Goal: Task Accomplishment & Management: Manage account settings

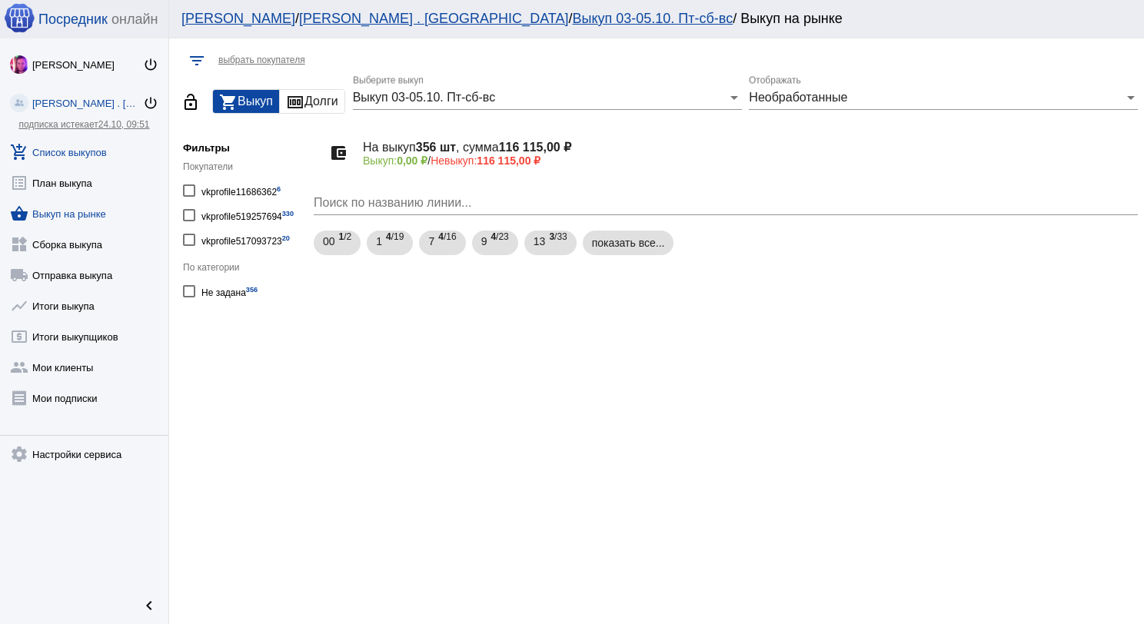
click at [62, 159] on link "add_shopping_cart Список выкупов" at bounding box center [84, 149] width 168 height 31
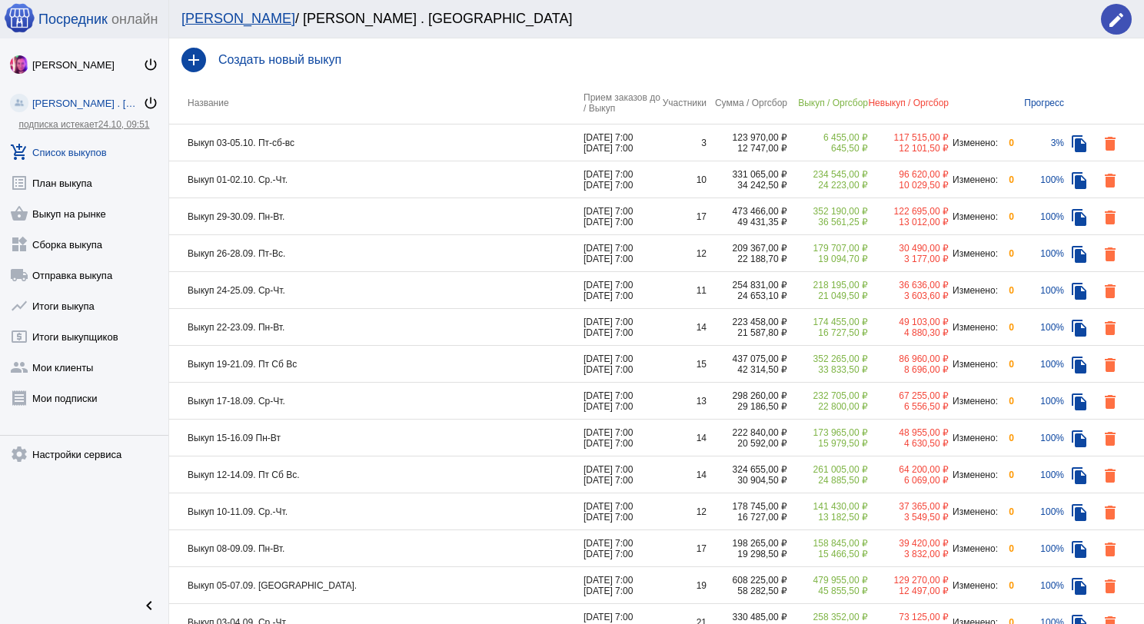
click at [458, 134] on td "Выкуп 03-05.10. Пт-сб-вс" at bounding box center [376, 143] width 414 height 37
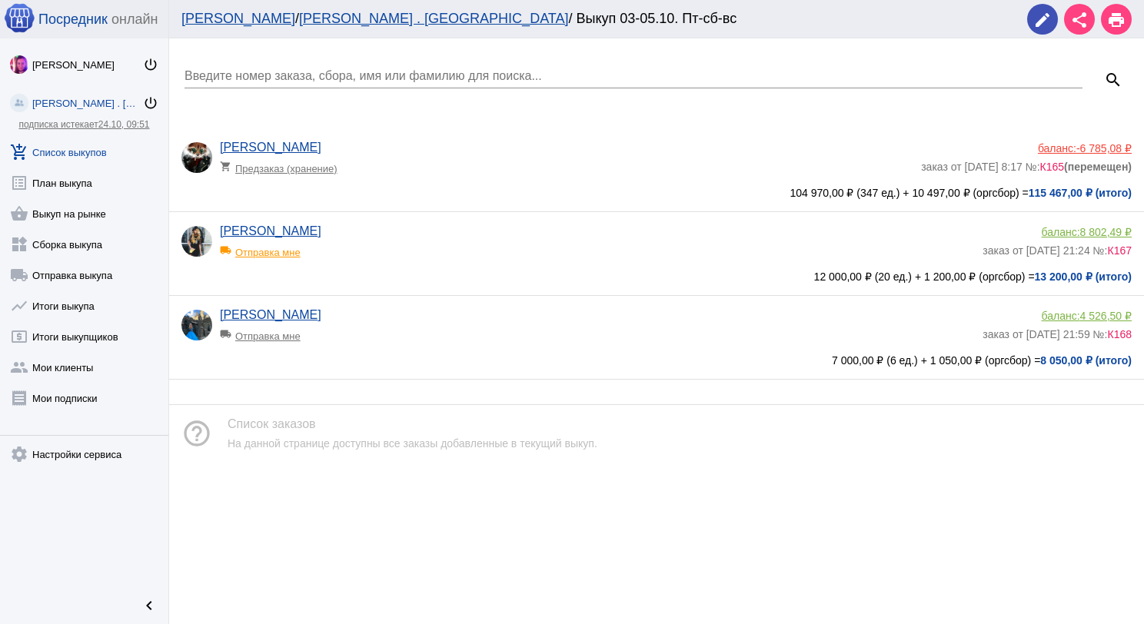
click at [415, 334] on app-delivery-type "local_shipping Отправка мне" at bounding box center [597, 332] width 755 height 20
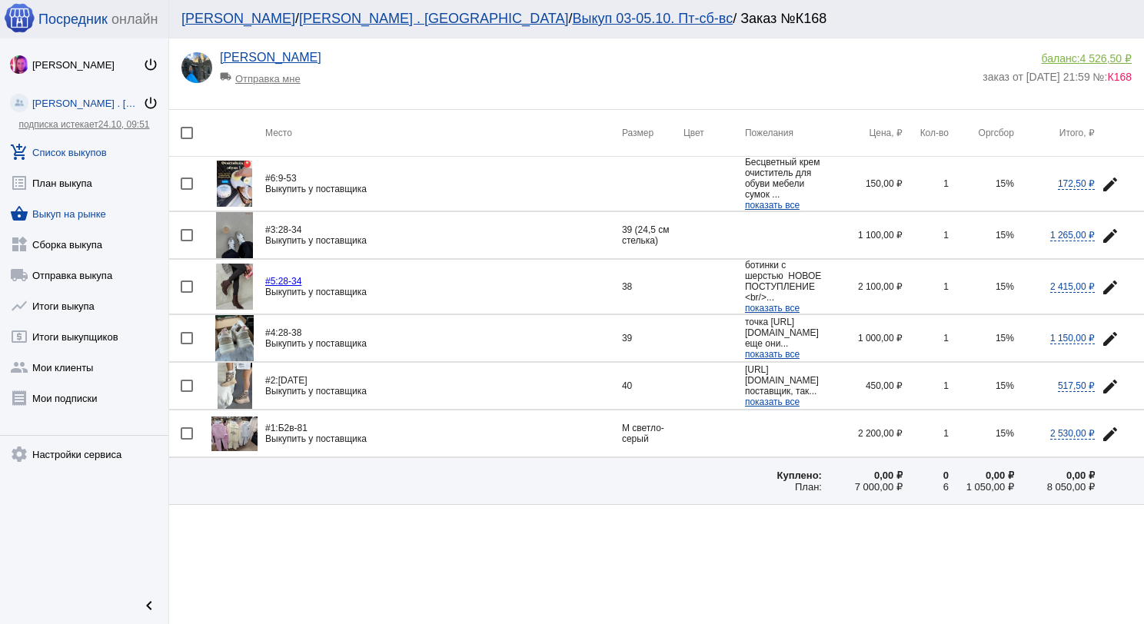
click at [70, 209] on link "shopping_basket Выкуп на рынке" at bounding box center [84, 210] width 168 height 31
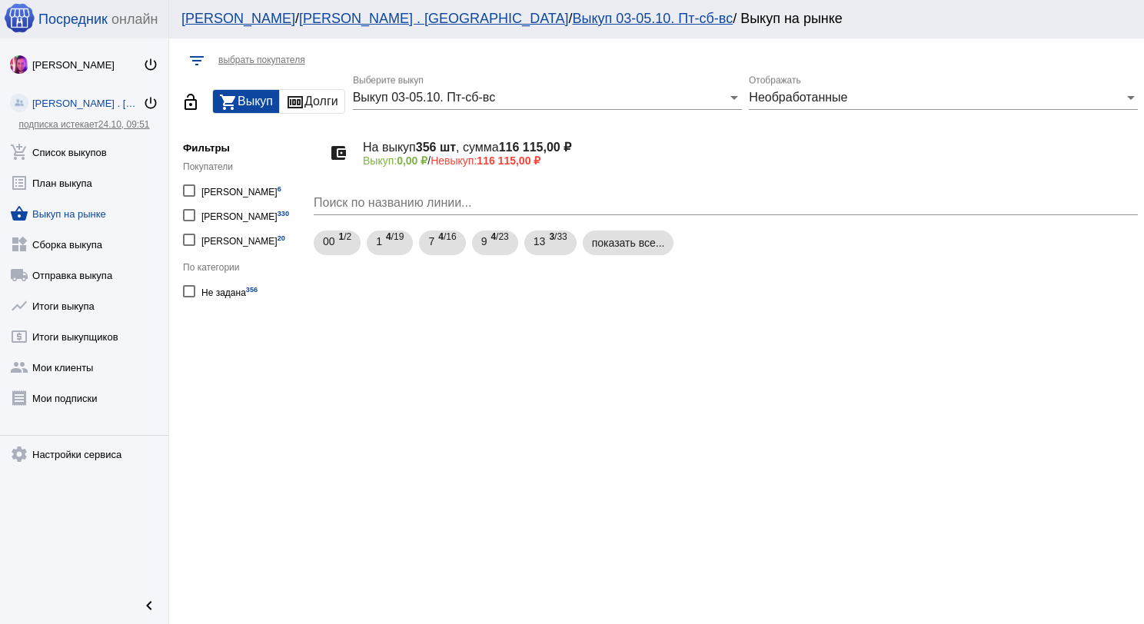
click at [672, 101] on div "Выкуп 03-05.10. Пт-сб-вс" at bounding box center [540, 98] width 375 height 14
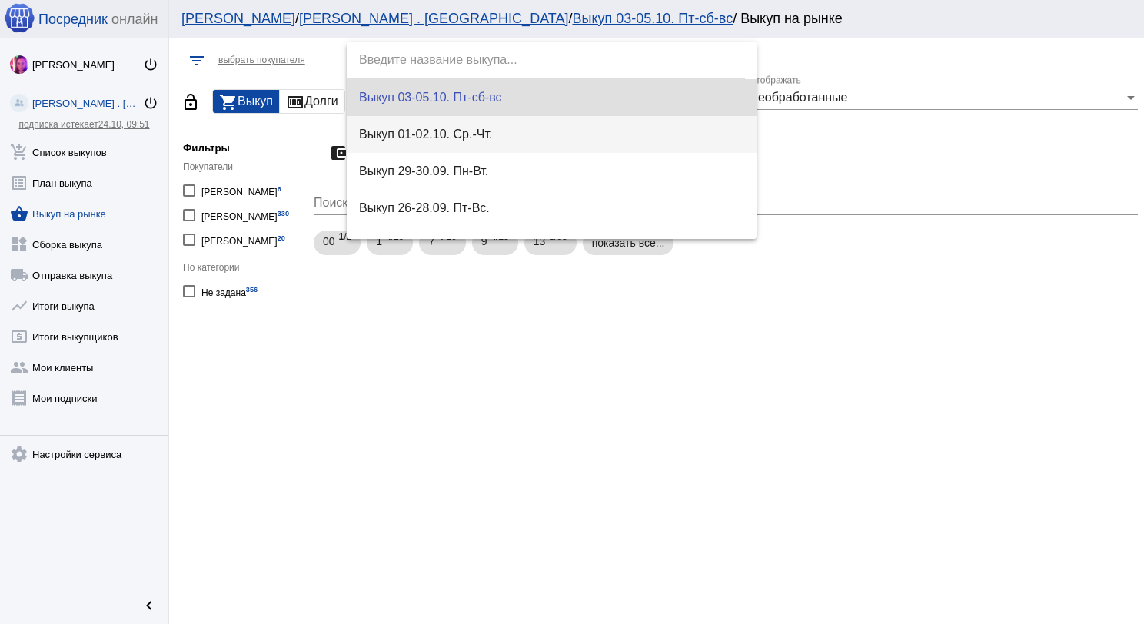
click at [666, 126] on span "Выкуп 01-02.10. Ср.-Чт." at bounding box center [552, 134] width 386 height 37
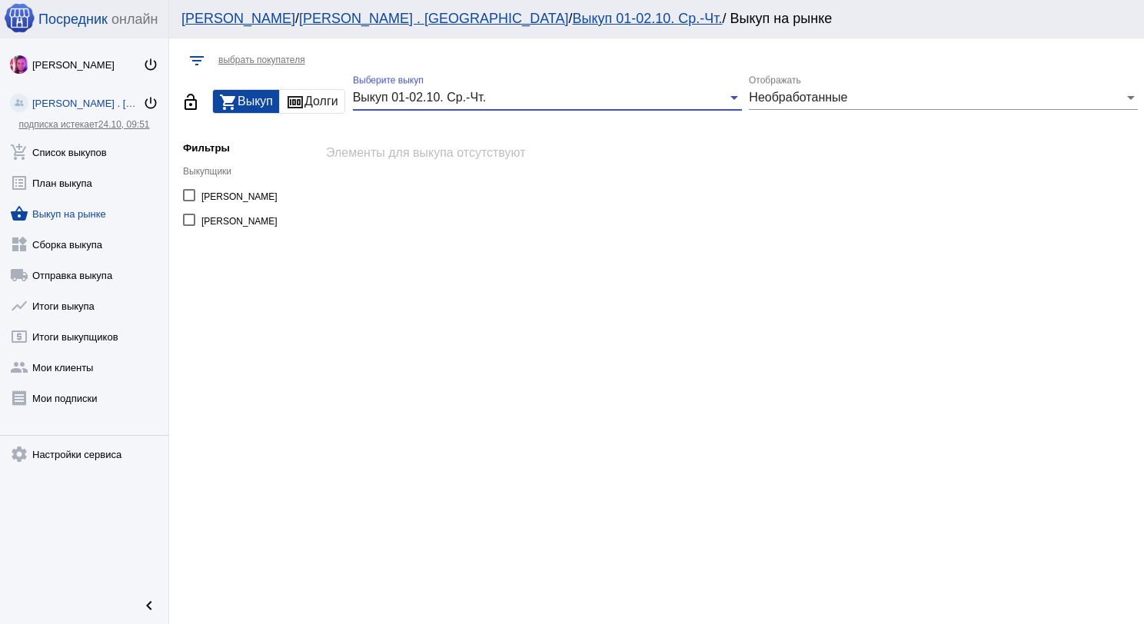
click at [854, 98] on div "Необработанные" at bounding box center [936, 98] width 375 height 14
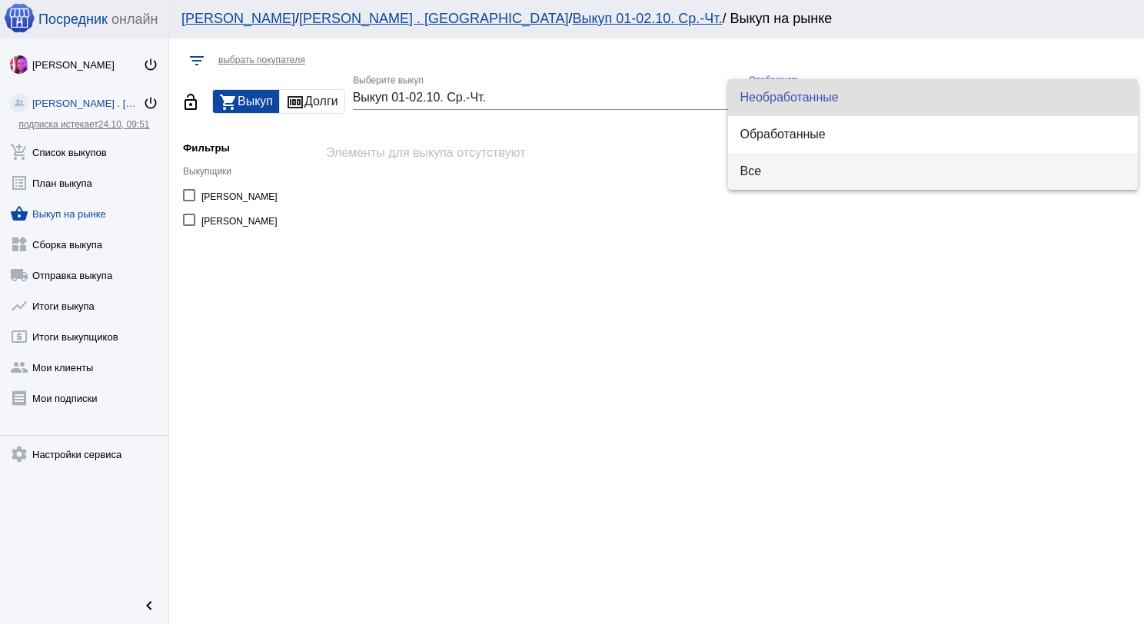
click at [846, 156] on span "Все" at bounding box center [933, 171] width 386 height 37
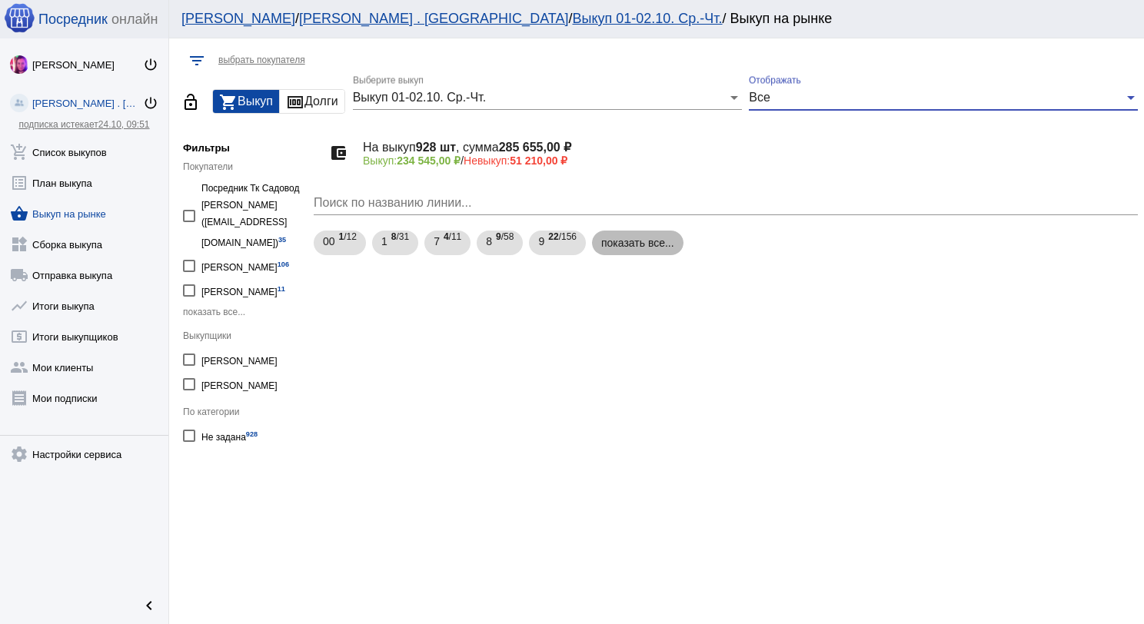
click at [609, 251] on mat-chip "показать все..." at bounding box center [637, 243] width 91 height 25
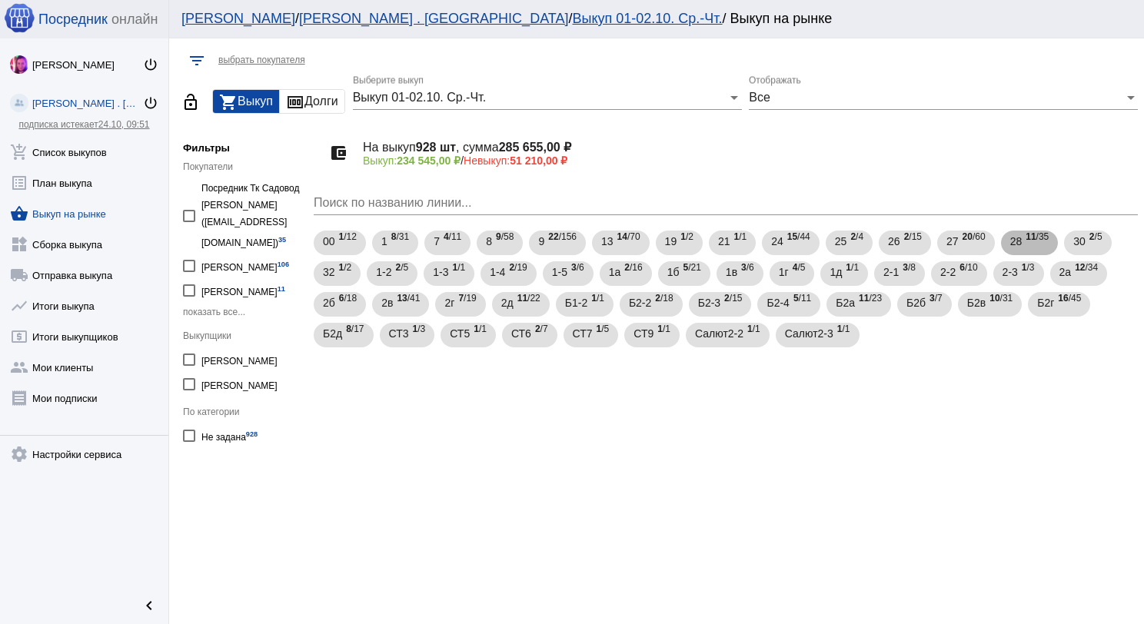
click at [1010, 238] on span "28" at bounding box center [1016, 242] width 12 height 28
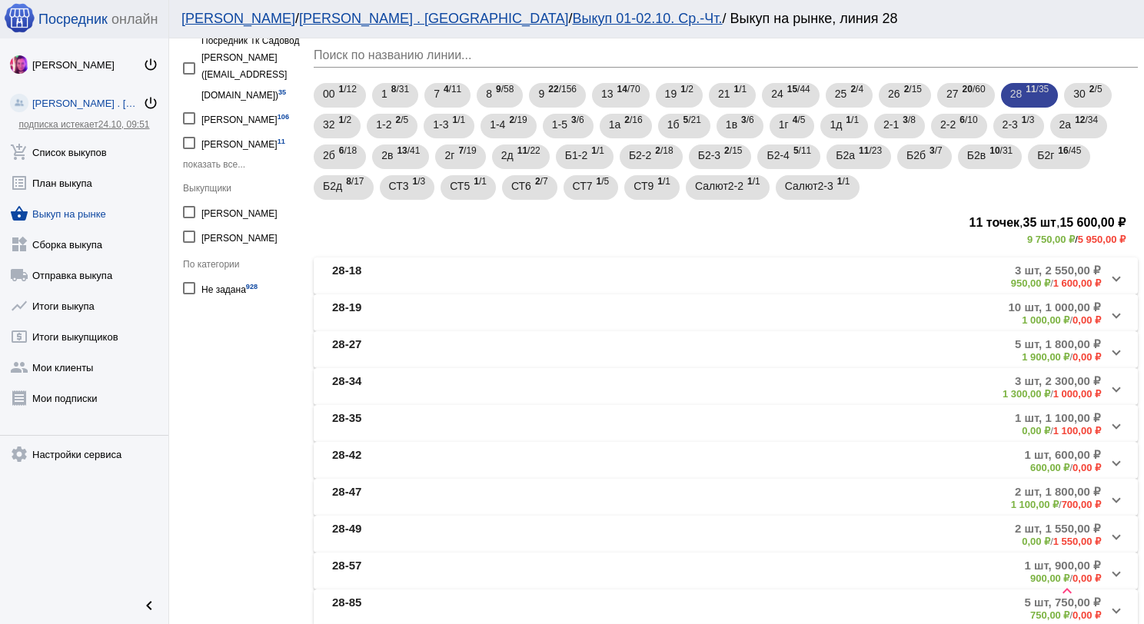
scroll to position [231, 0]
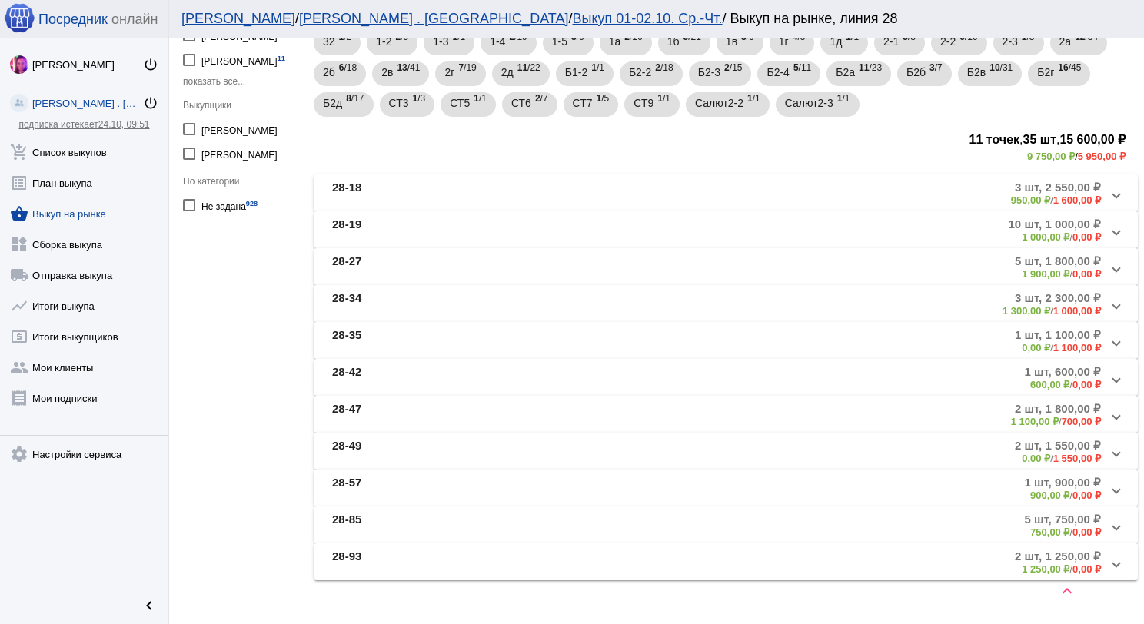
click at [487, 303] on mat-panel-title "28-34" at bounding box center [451, 303] width 239 height 25
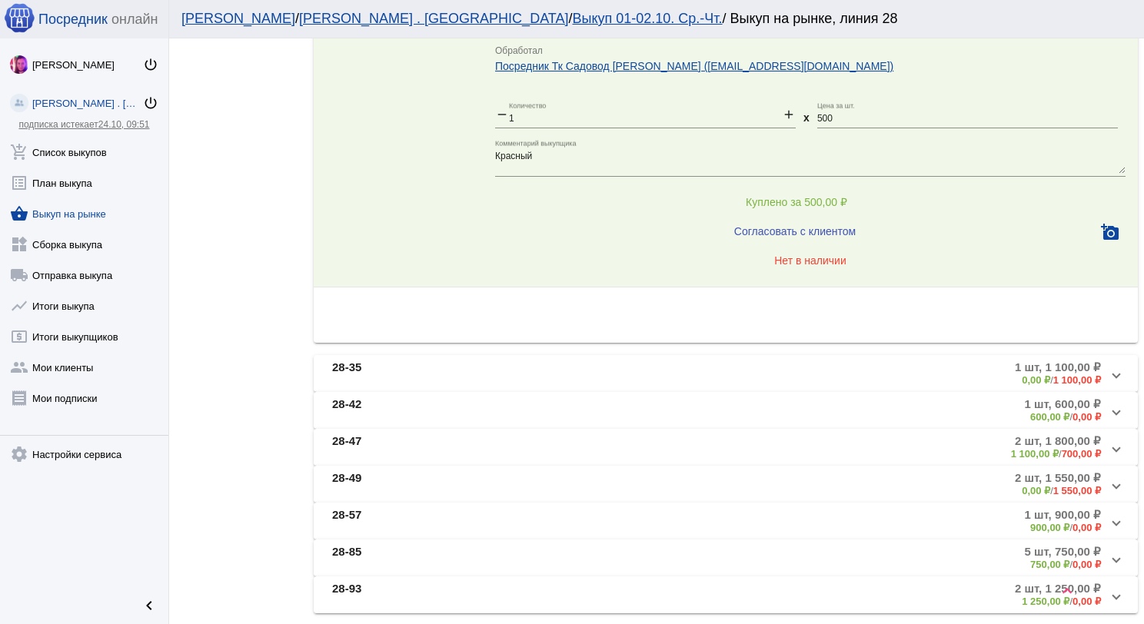
scroll to position [1904, 0]
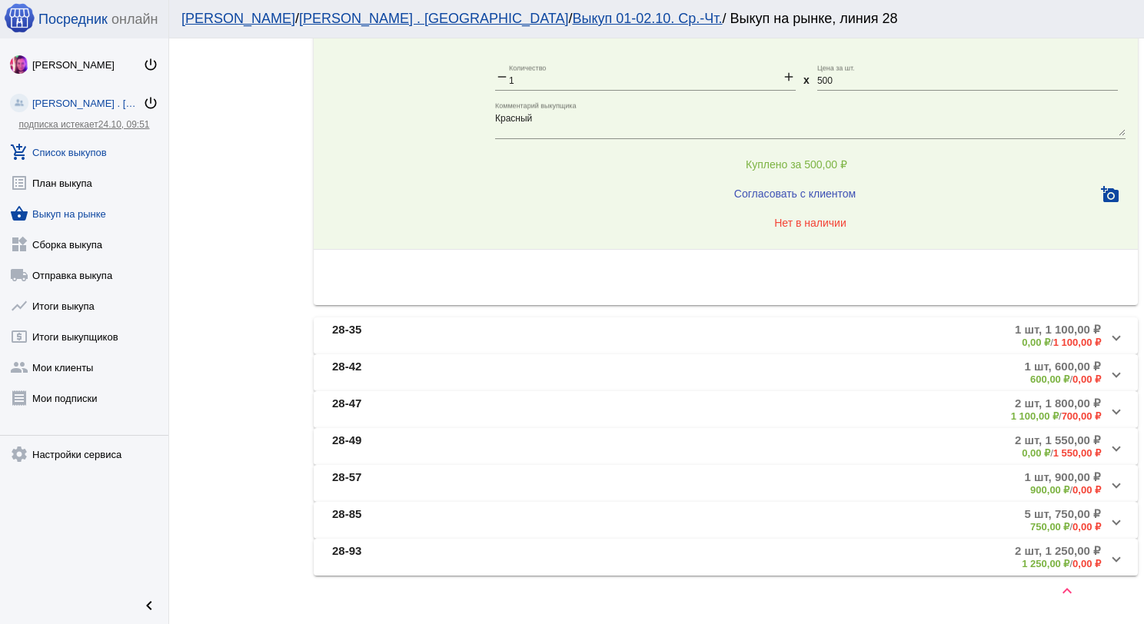
click at [98, 145] on link "add_shopping_cart Список выкупов" at bounding box center [84, 149] width 168 height 31
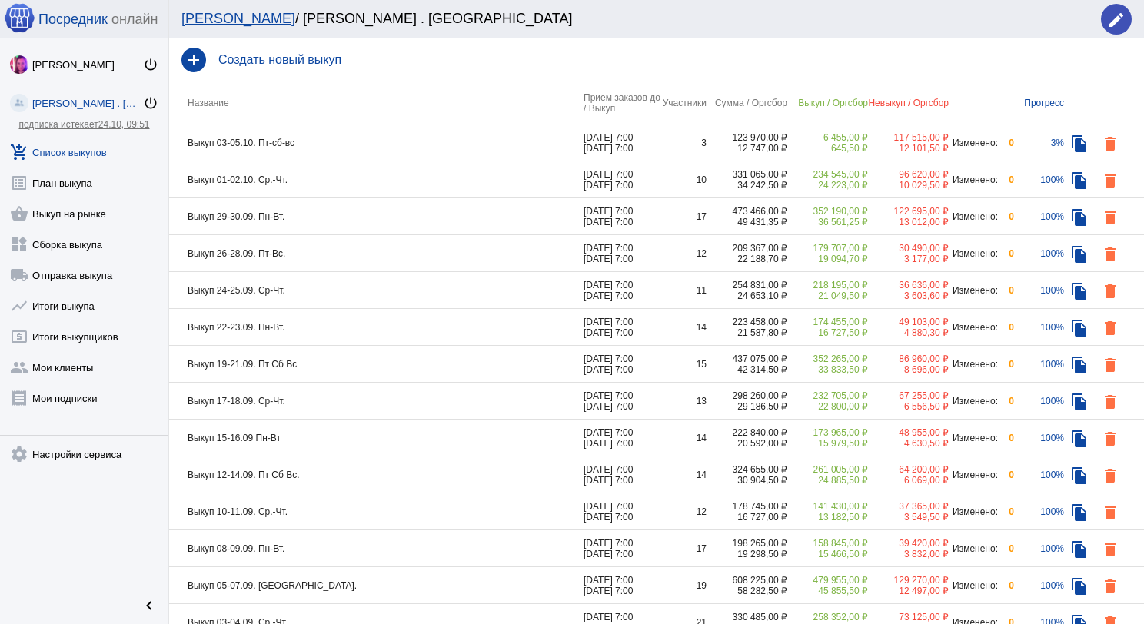
click at [452, 138] on td "Выкуп 03-05.10. Пт-сб-вс" at bounding box center [376, 143] width 414 height 37
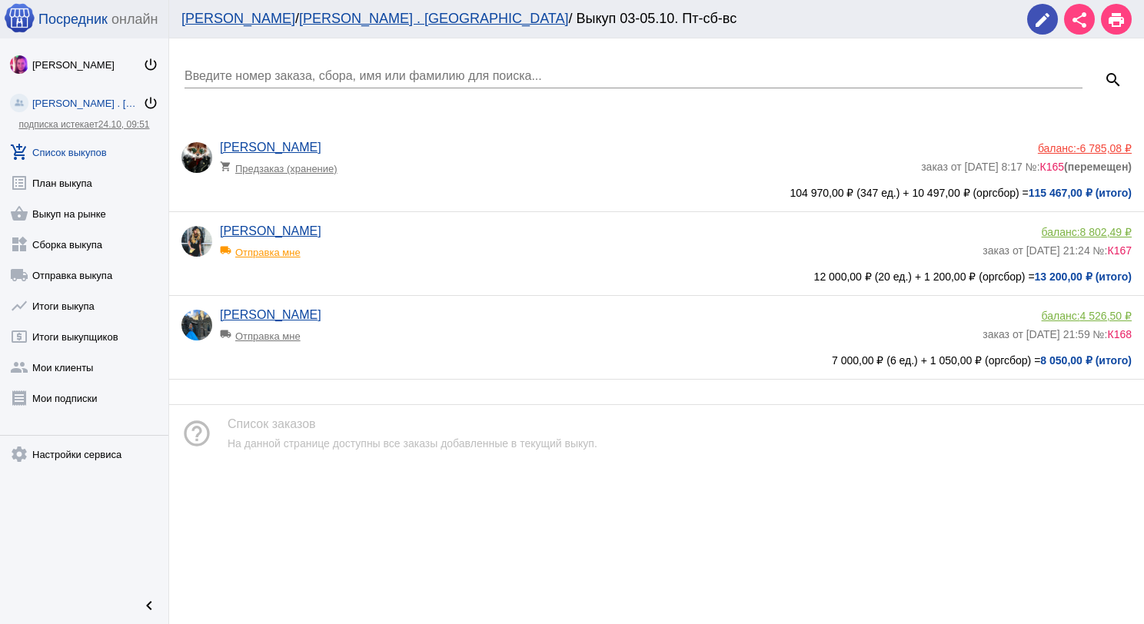
click at [375, 329] on app-delivery-type "local_shipping Отправка мне" at bounding box center [597, 332] width 755 height 20
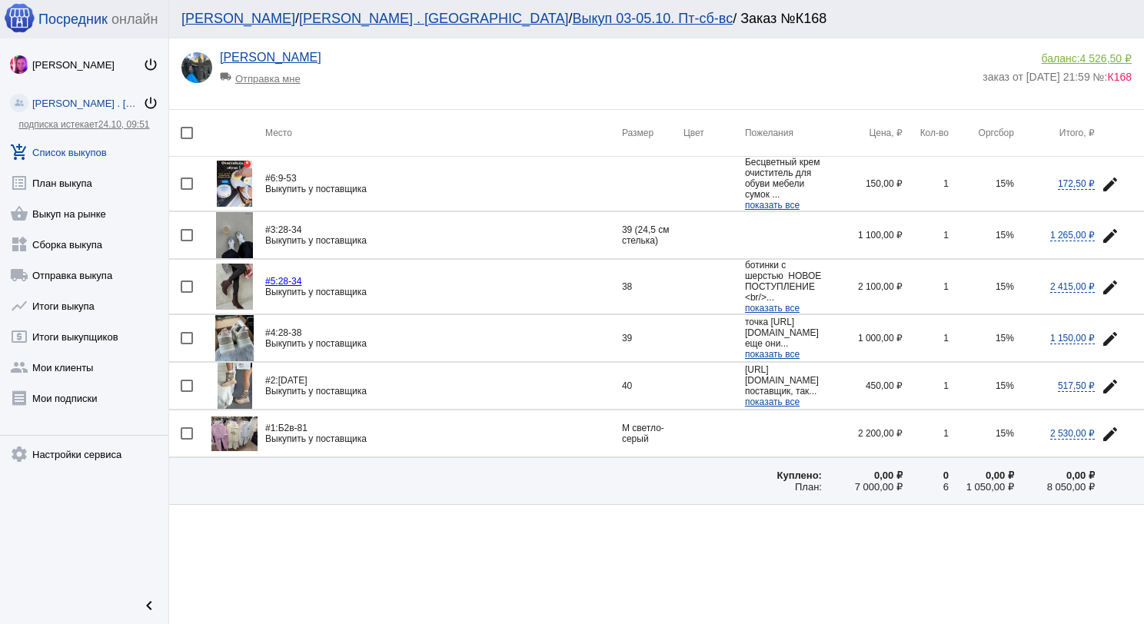
click at [241, 228] on img at bounding box center [234, 235] width 37 height 46
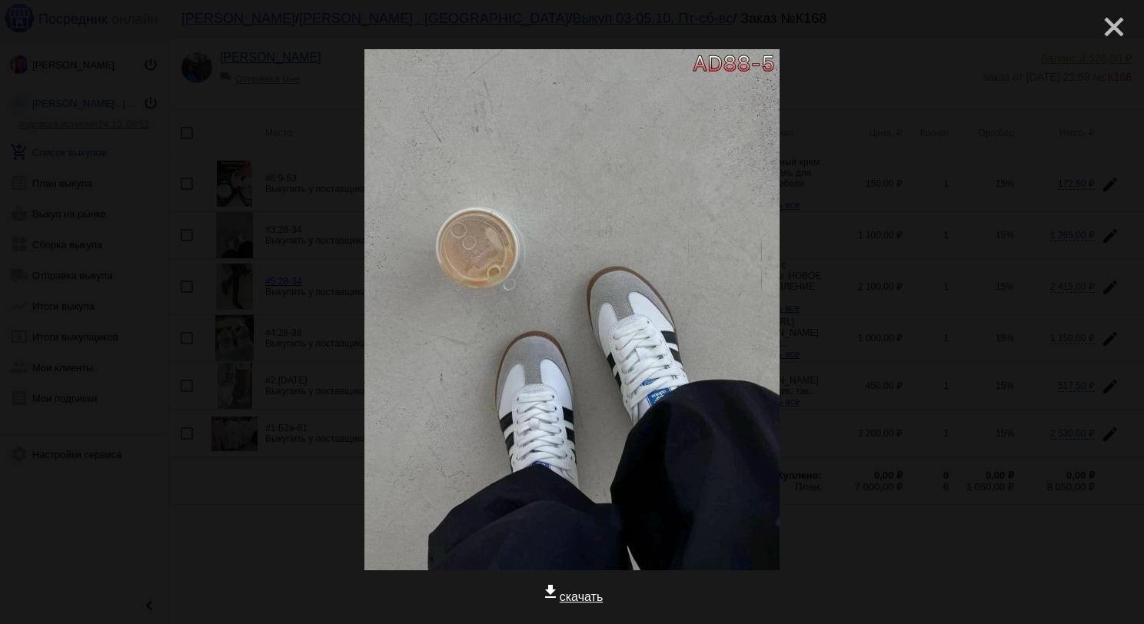
click at [1099, 28] on mat-icon "close" at bounding box center [1108, 21] width 18 height 18
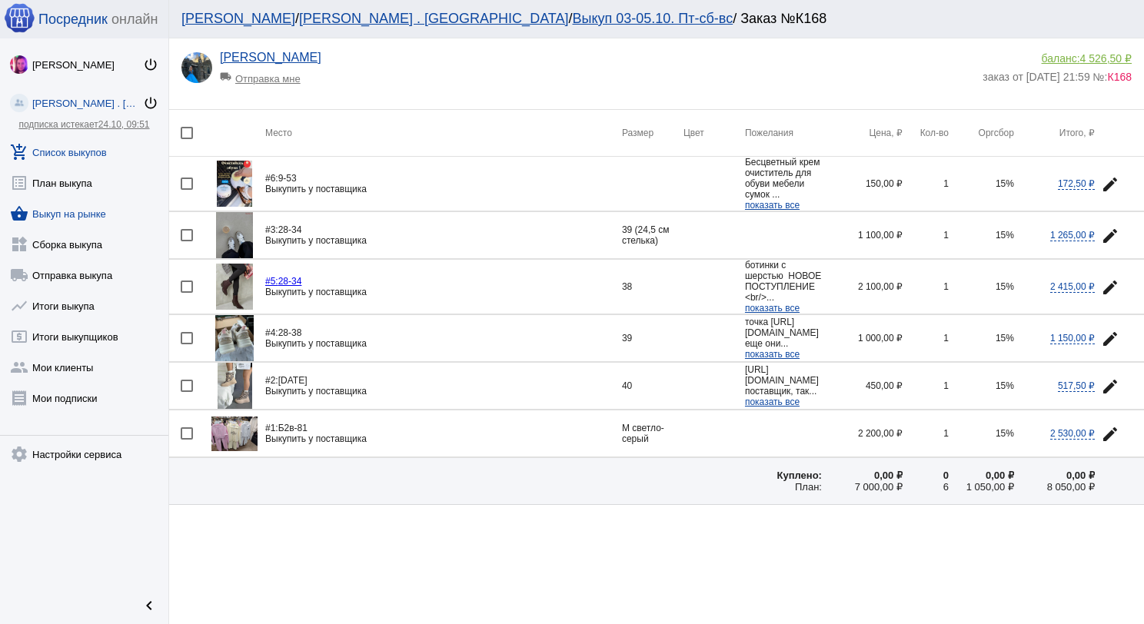
click at [80, 211] on link "shopping_basket Выкуп на рынке" at bounding box center [84, 210] width 168 height 31
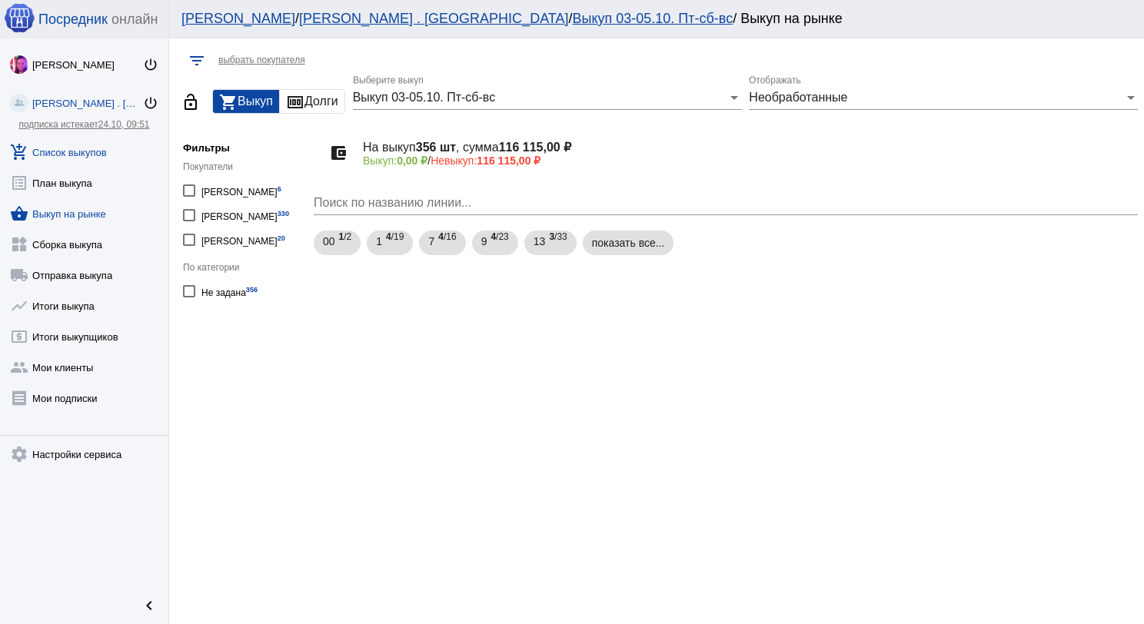
click at [104, 148] on link "add_shopping_cart Список выкупов" at bounding box center [84, 149] width 168 height 31
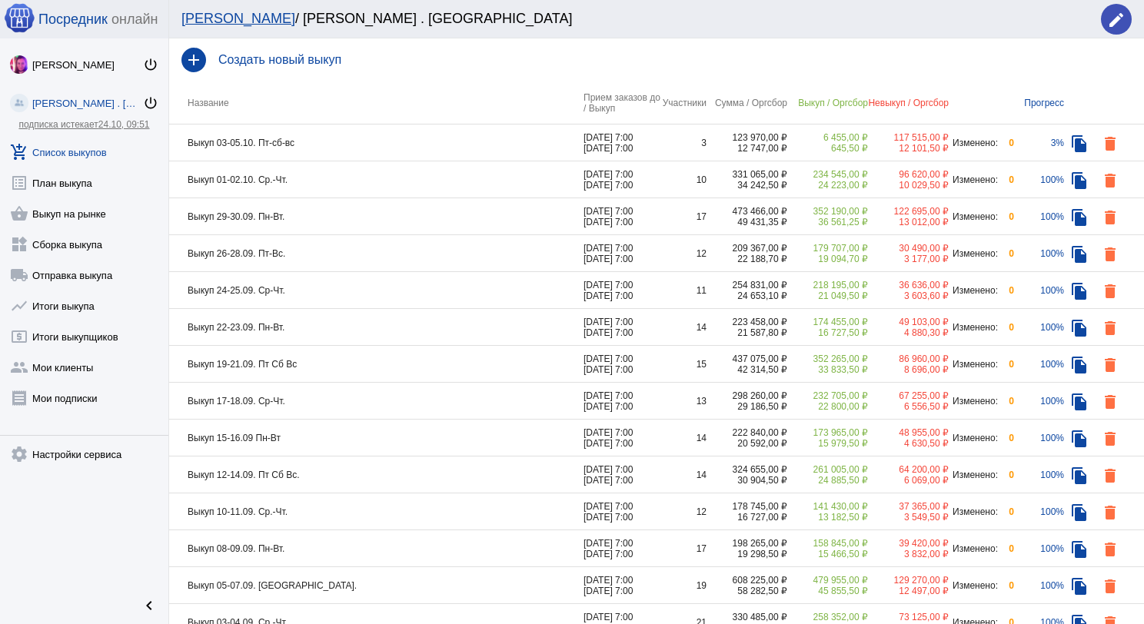
click at [431, 143] on td "Выкуп 03-05.10. Пт-сб-вс" at bounding box center [376, 143] width 414 height 37
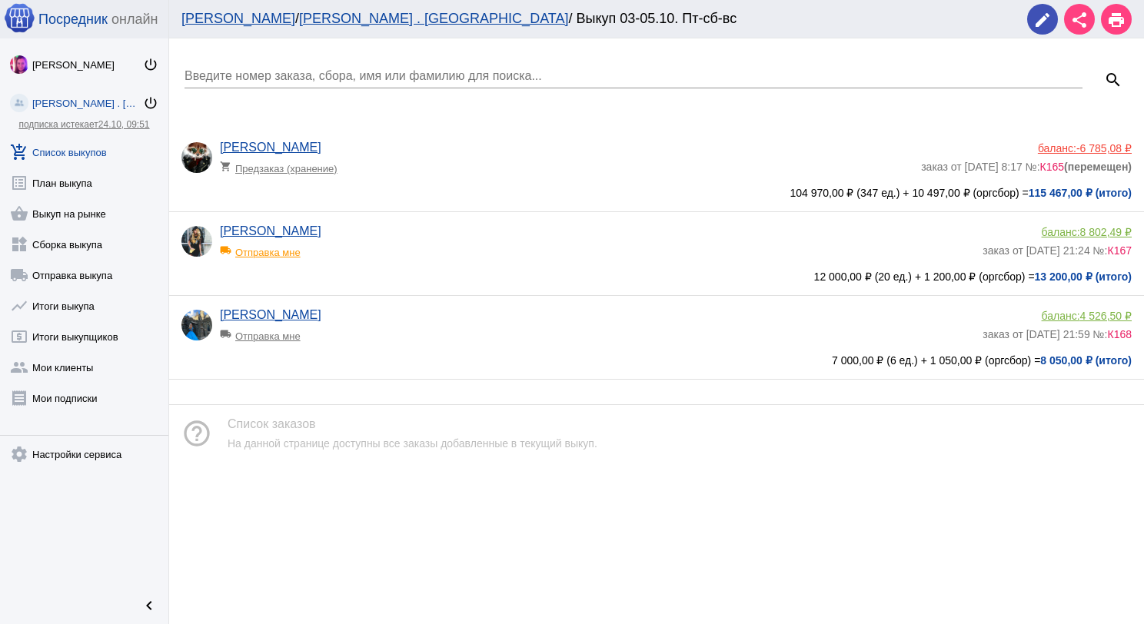
click at [371, 332] on app-delivery-type "local_shipping Отправка мне" at bounding box center [597, 332] width 755 height 20
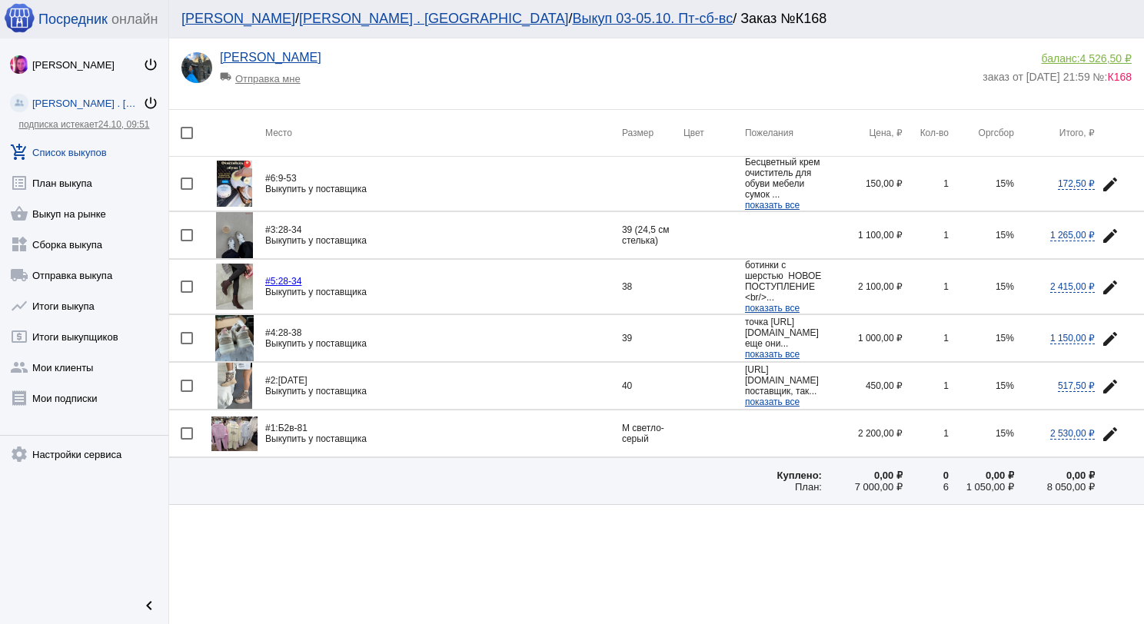
click at [95, 155] on link "add_shopping_cart Список выкупов" at bounding box center [84, 149] width 168 height 31
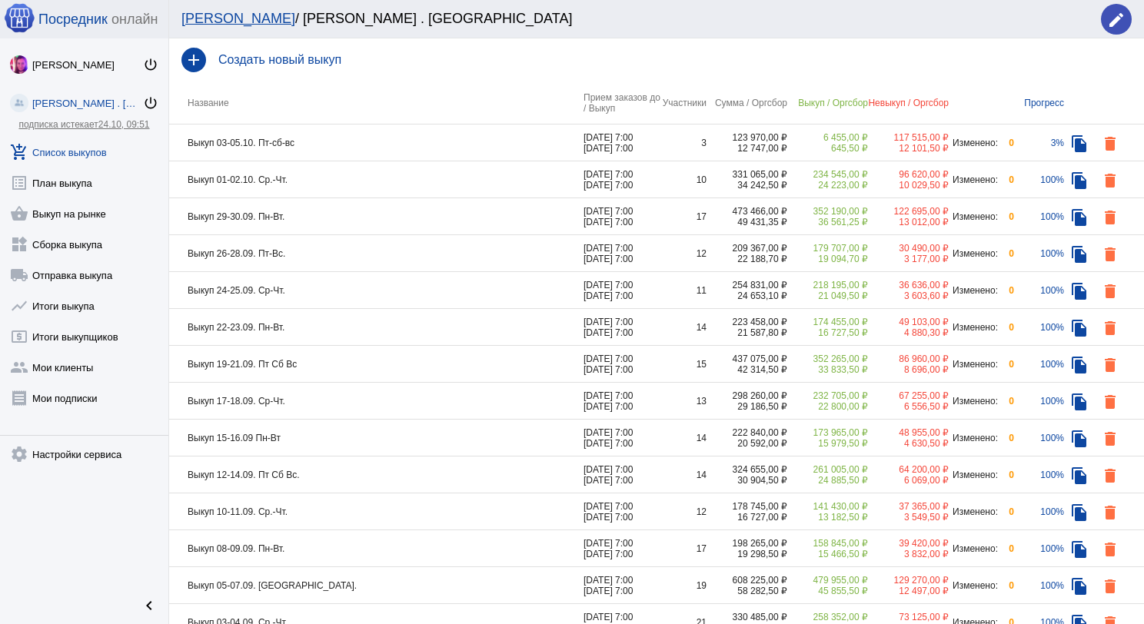
click at [374, 188] on td "Выкуп 01-02.10. Ср.-Чт." at bounding box center [376, 179] width 414 height 37
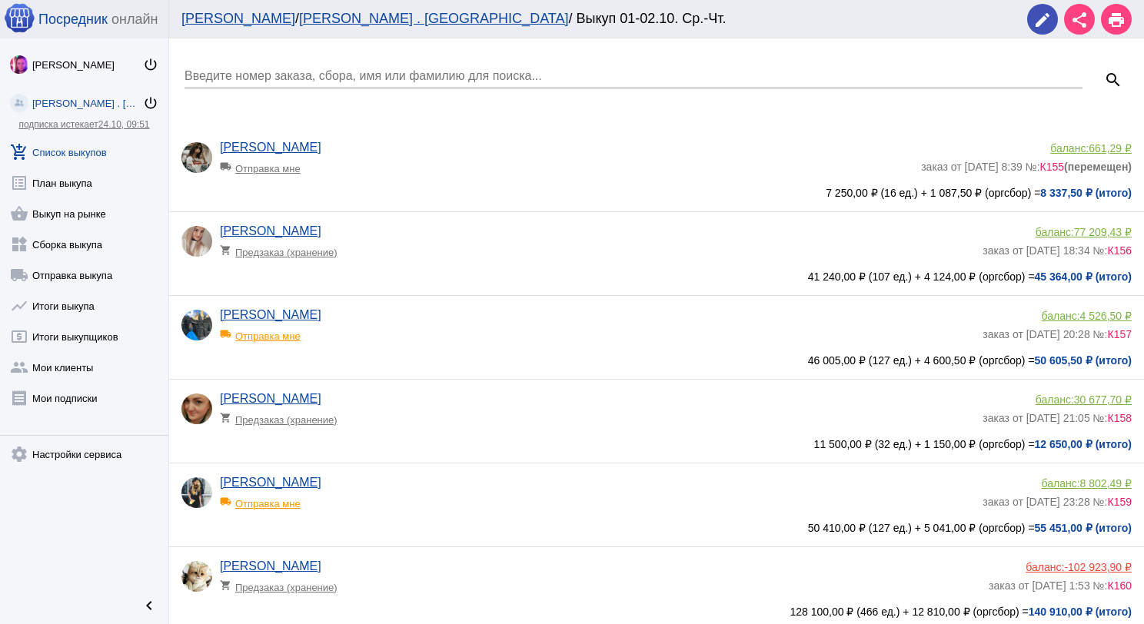
click at [384, 319] on div "[PERSON_NAME] local_shipping Отправка мне" at bounding box center [601, 329] width 763 height 42
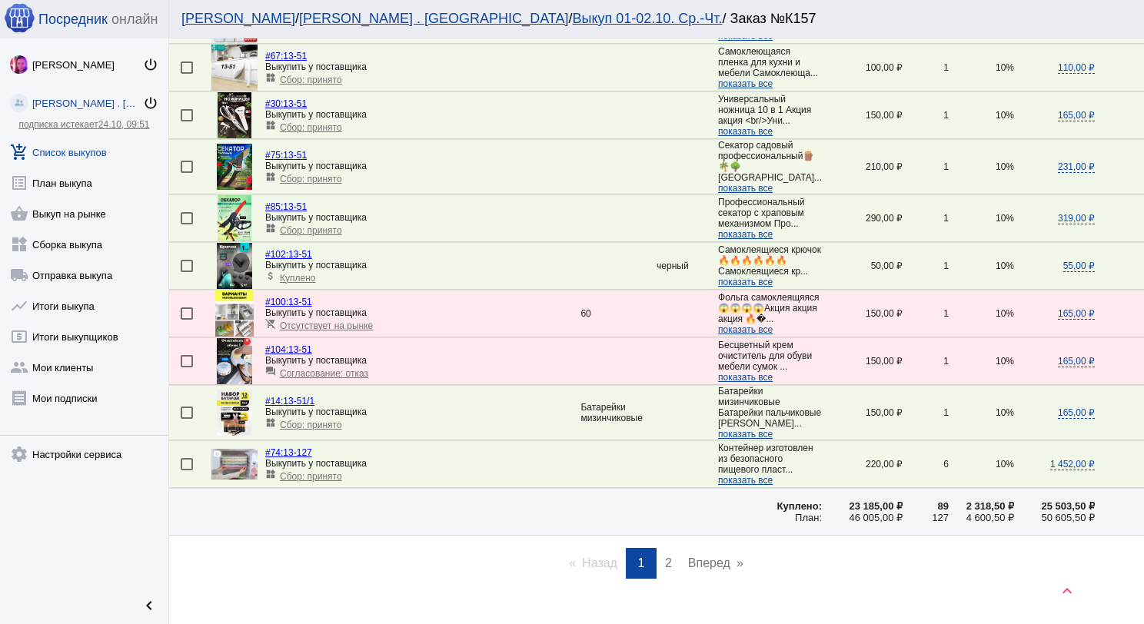
scroll to position [2207, 0]
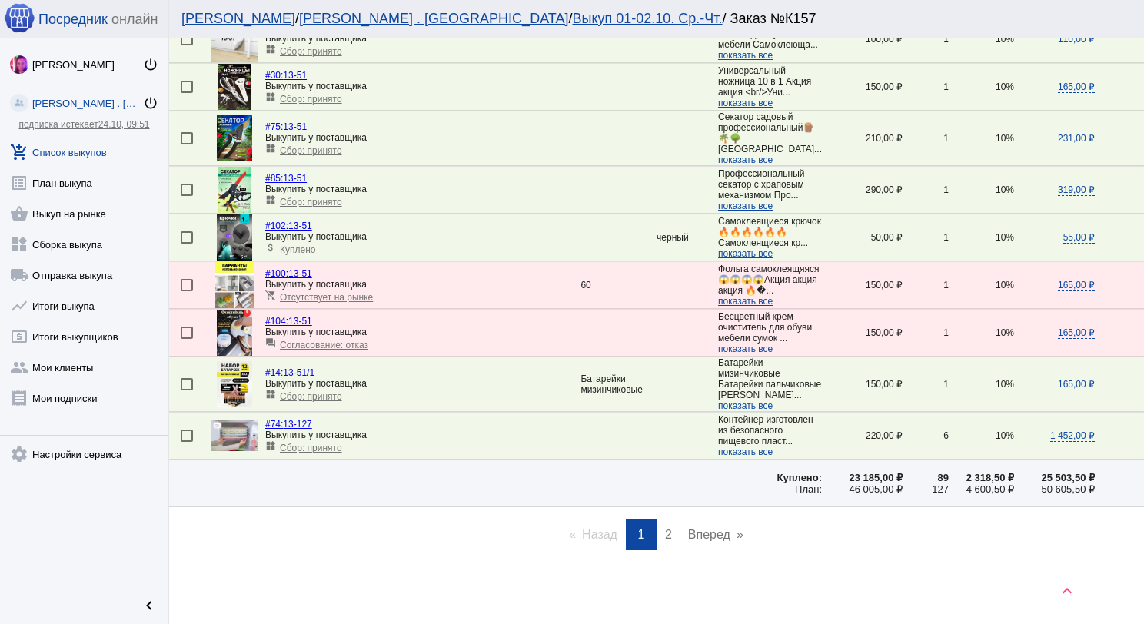
click at [663, 527] on link "page 2" at bounding box center [668, 535] width 22 height 31
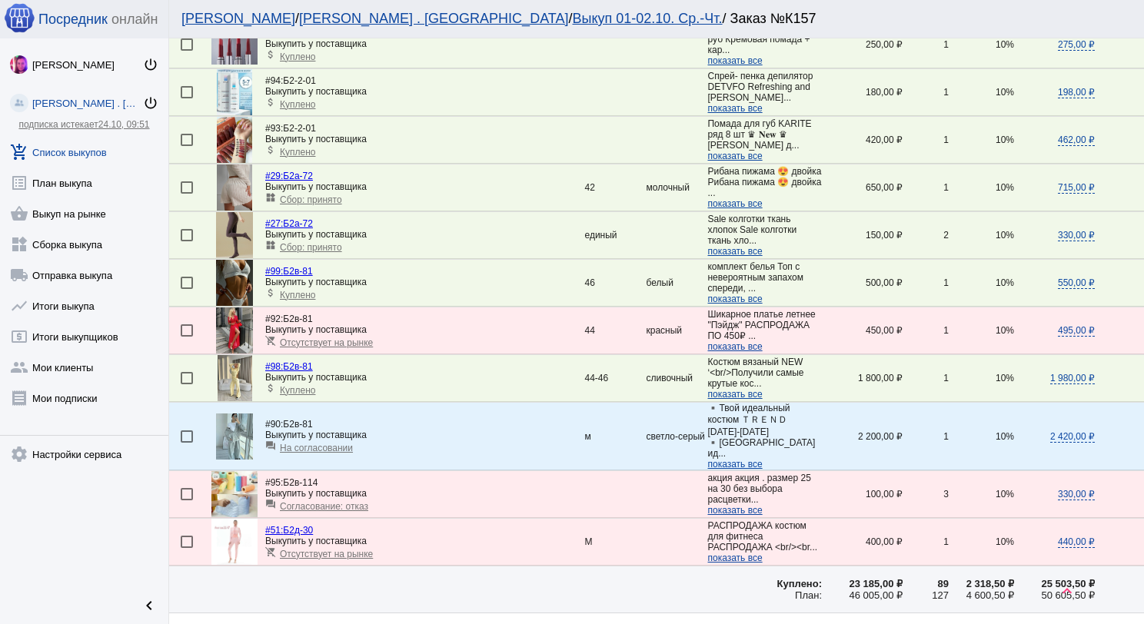
scroll to position [1685, 0]
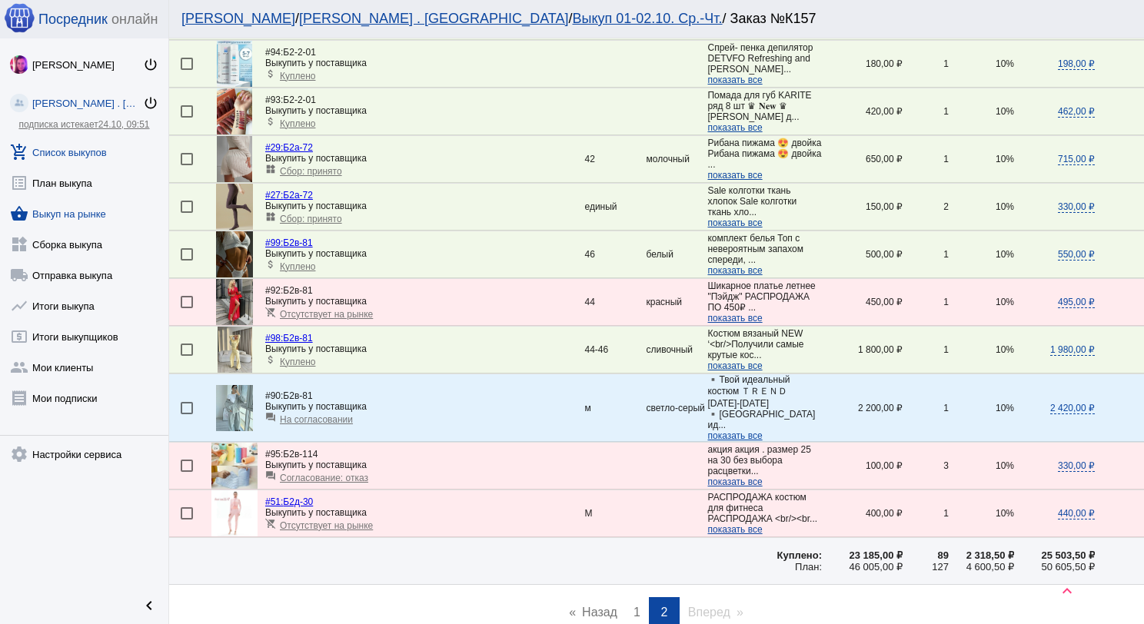
click at [107, 208] on link "shopping_basket Выкуп на рынке" at bounding box center [84, 210] width 168 height 31
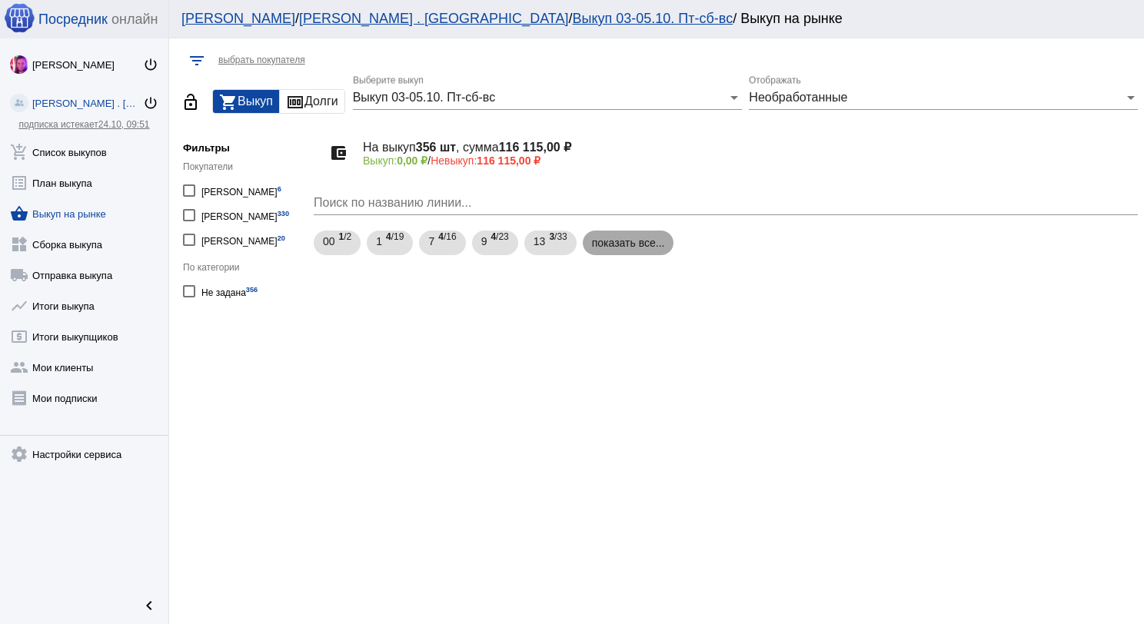
click at [646, 244] on mat-chip "показать все..." at bounding box center [628, 243] width 91 height 25
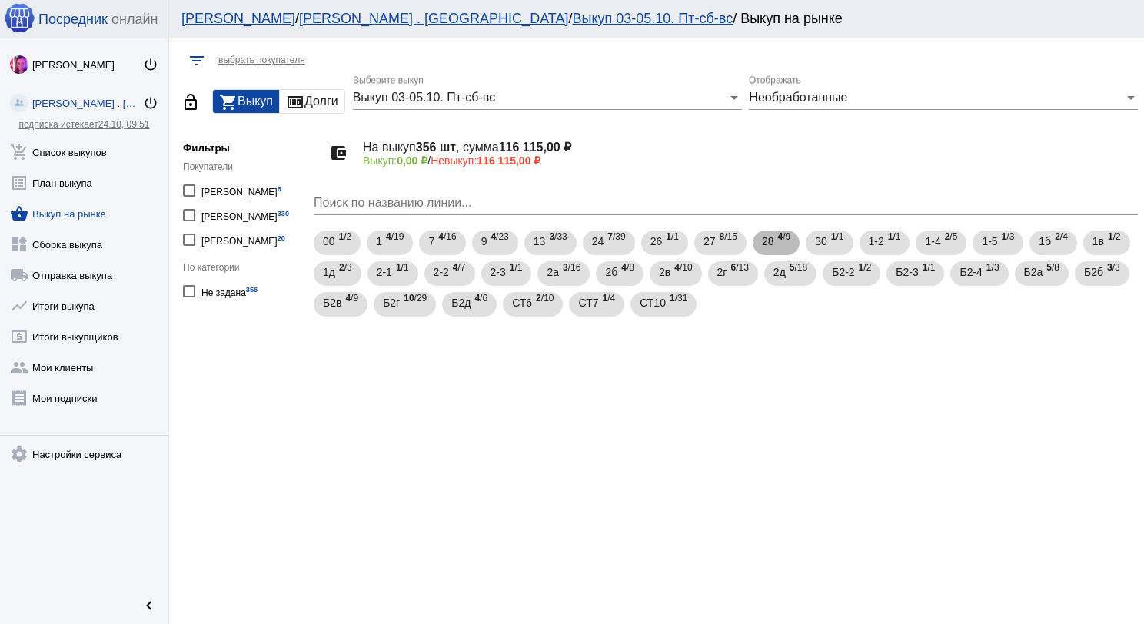
click at [773, 243] on div "28 4 /9" at bounding box center [776, 244] width 28 height 32
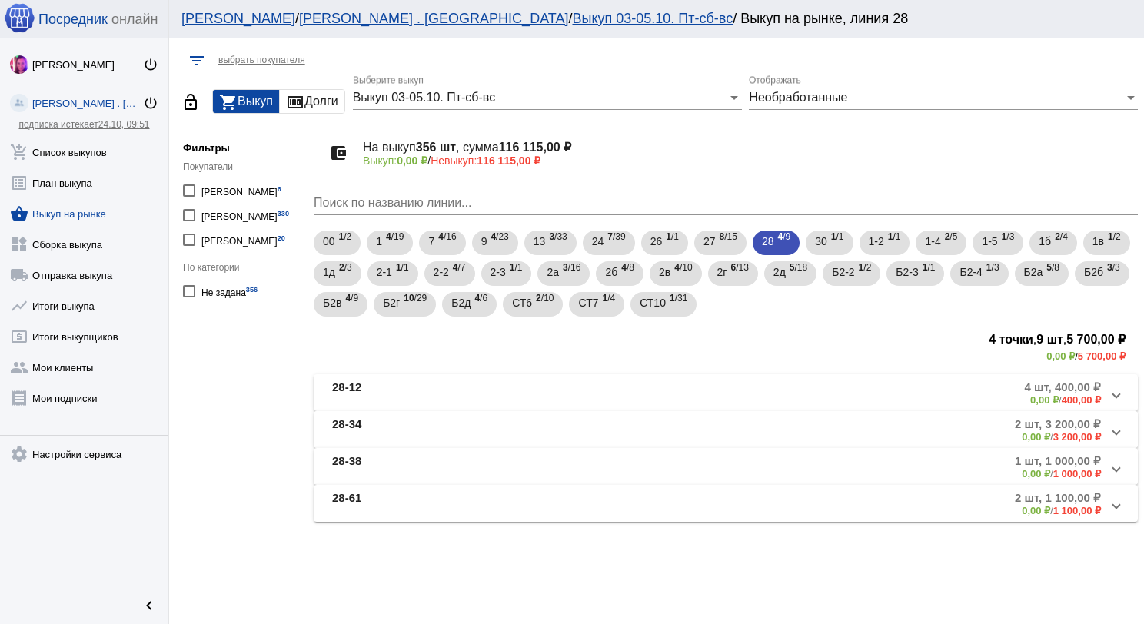
click at [617, 434] on mat-panel-description "2 шт, 3 200,00 ₽ 0,00 ₽ / 3 200,00 ₽" at bounding box center [844, 429] width 514 height 25
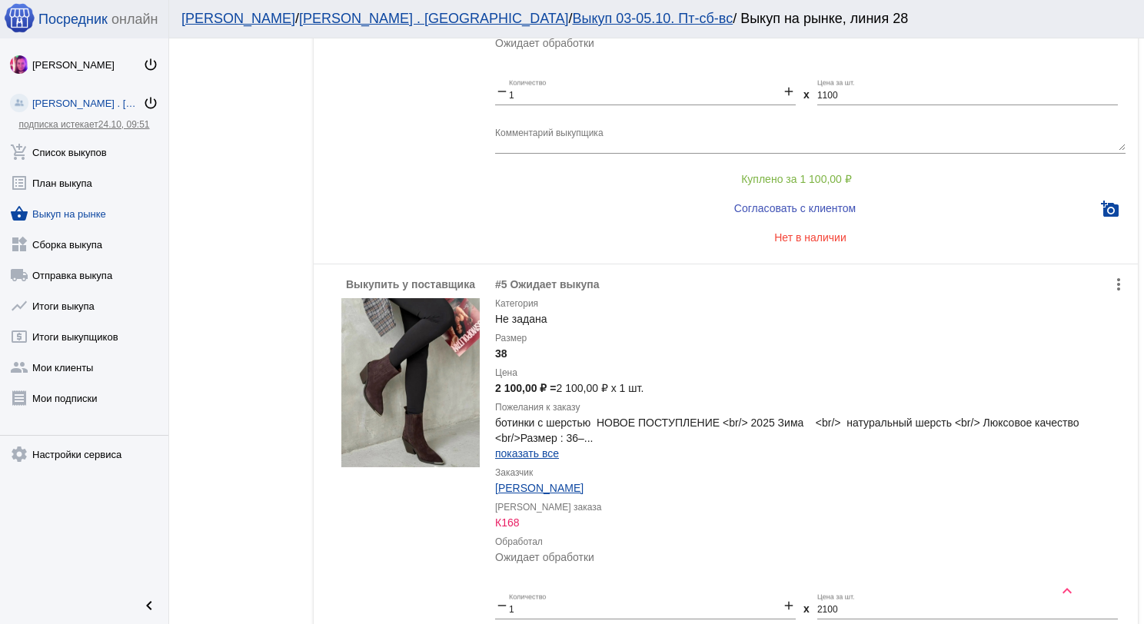
scroll to position [744, 0]
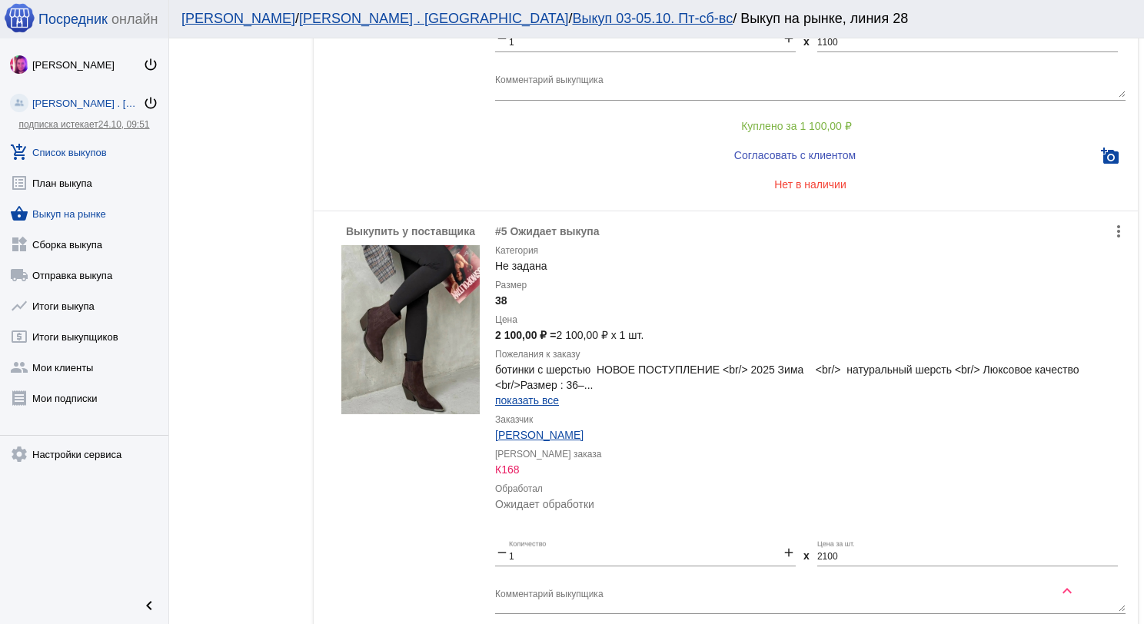
click at [89, 138] on link "add_shopping_cart Список выкупов" at bounding box center [84, 149] width 168 height 31
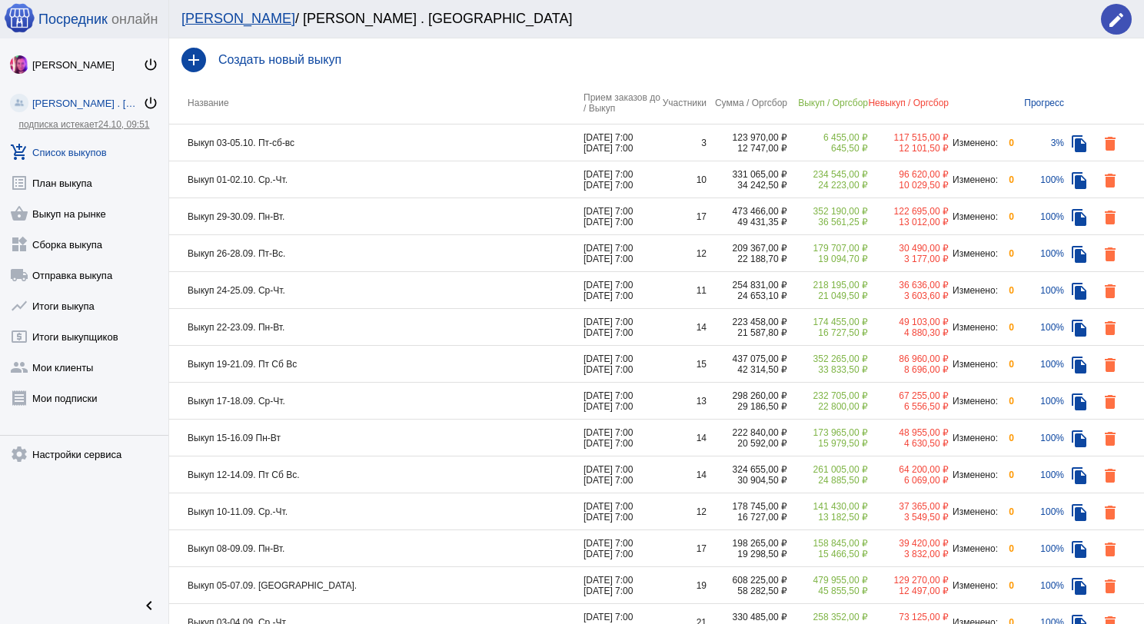
click at [329, 137] on td "Выкуп 03-05.10. Пт-сб-вс" at bounding box center [376, 143] width 414 height 37
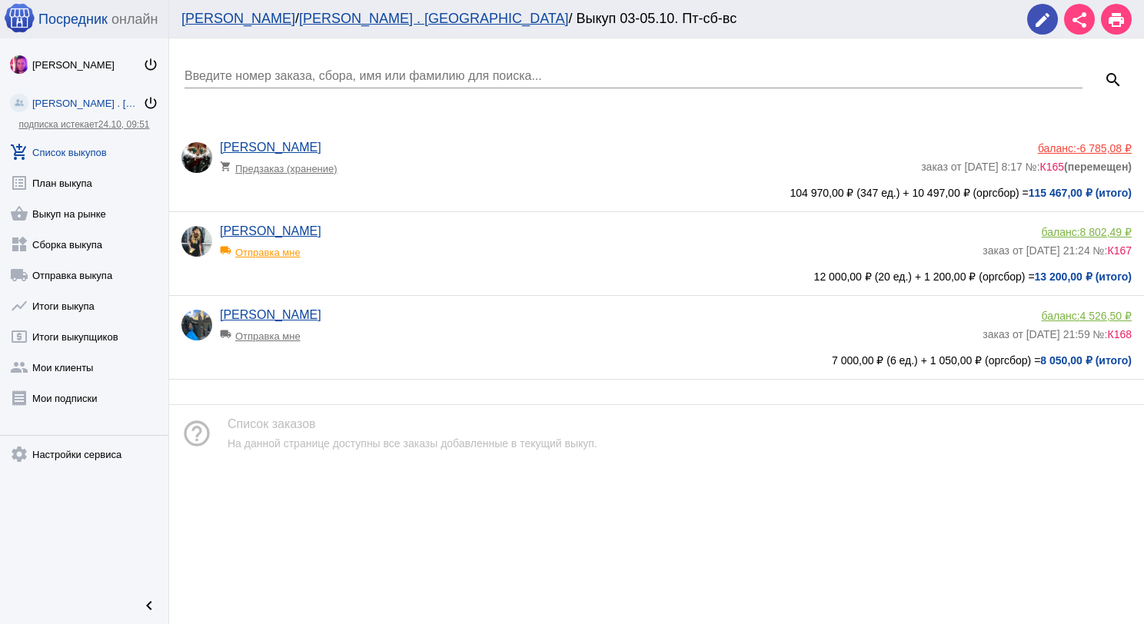
click at [367, 314] on div "[PERSON_NAME] local_shipping Отправка мне" at bounding box center [601, 329] width 763 height 42
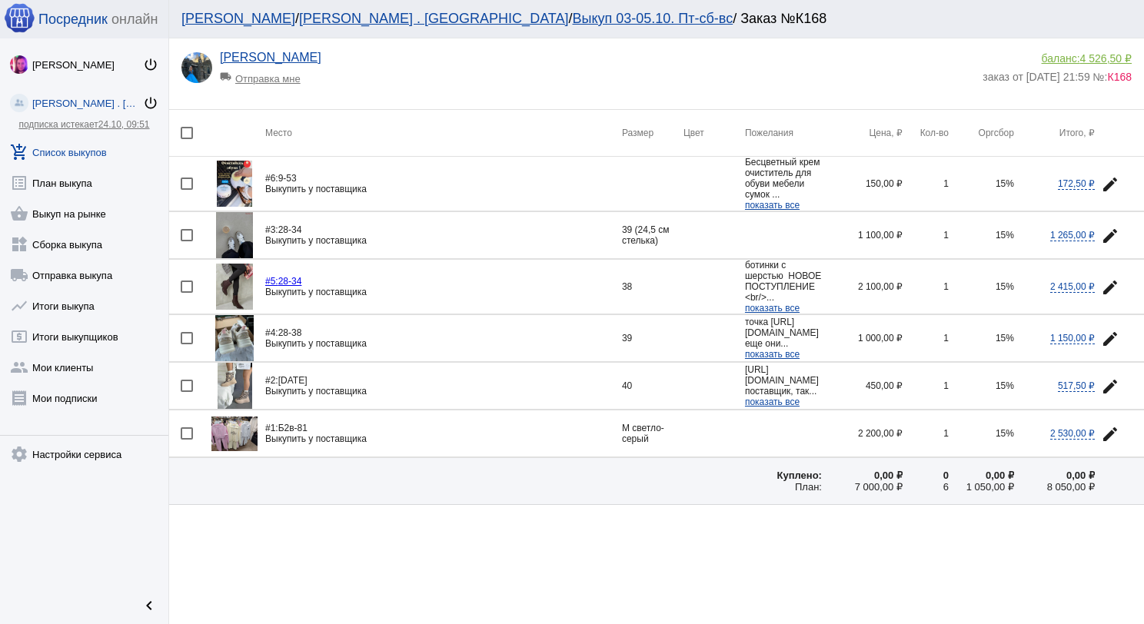
click at [745, 200] on span "показать все" at bounding box center [772, 205] width 55 height 11
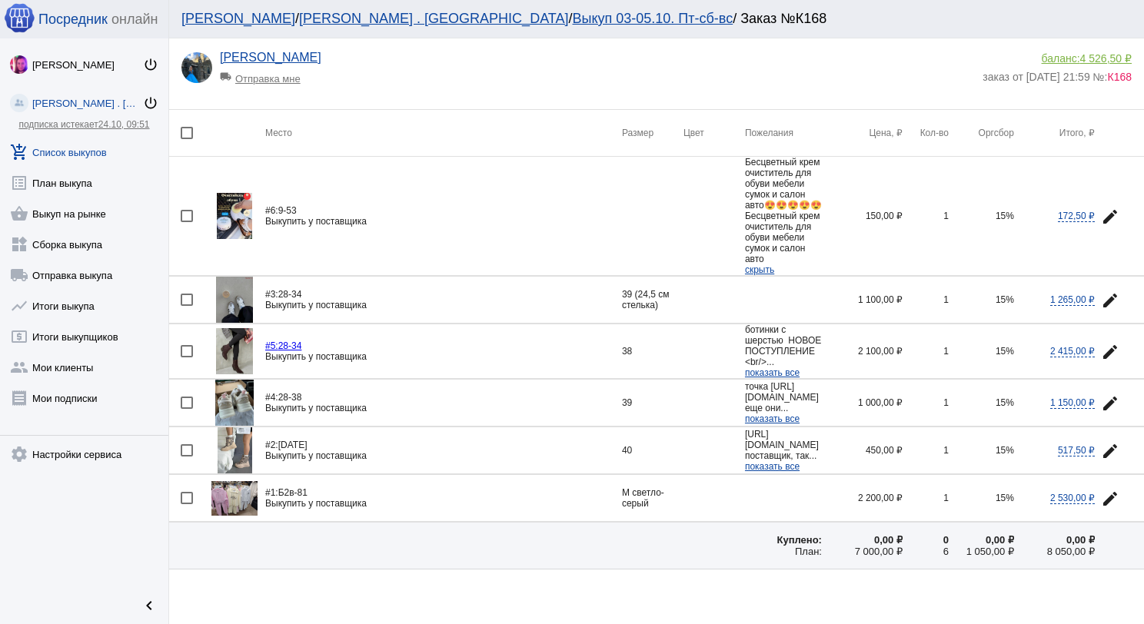
click at [233, 481] on img at bounding box center [234, 498] width 46 height 35
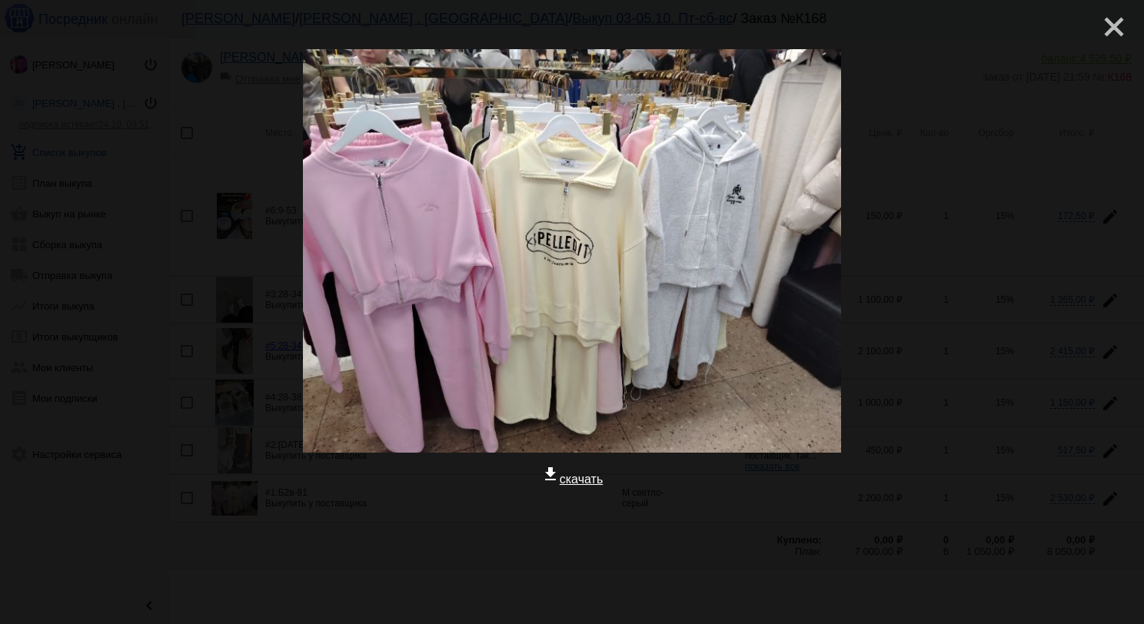
click at [1110, 30] on mat-icon "close" at bounding box center [1108, 21] width 18 height 18
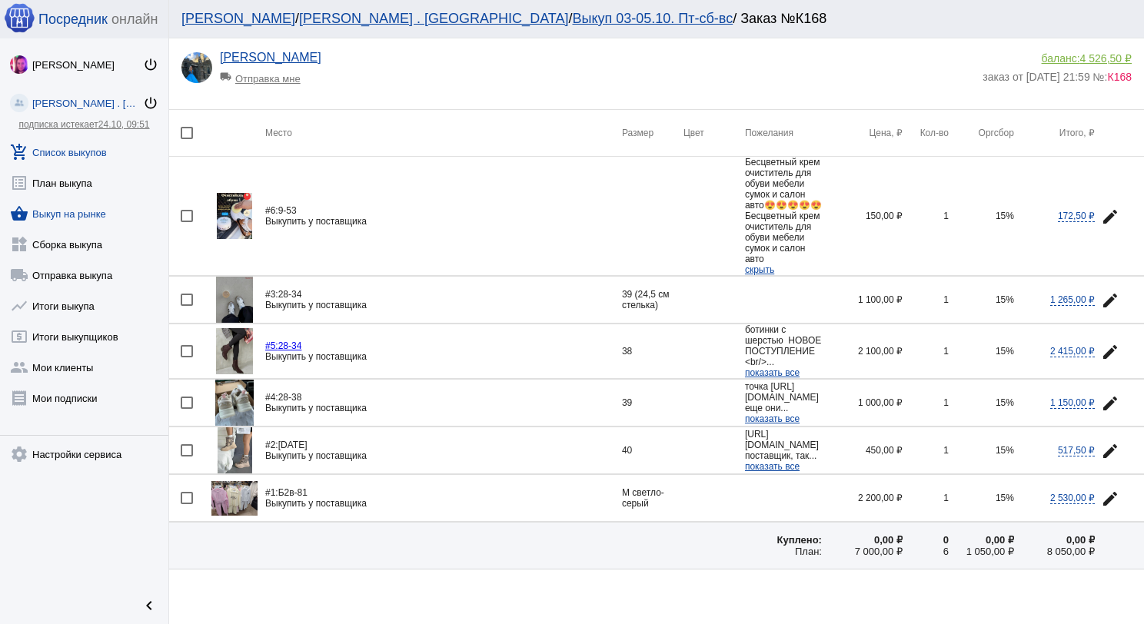
click at [79, 215] on link "shopping_basket Выкуп на рынке" at bounding box center [84, 210] width 168 height 31
